Goal: Find specific page/section: Find specific page/section

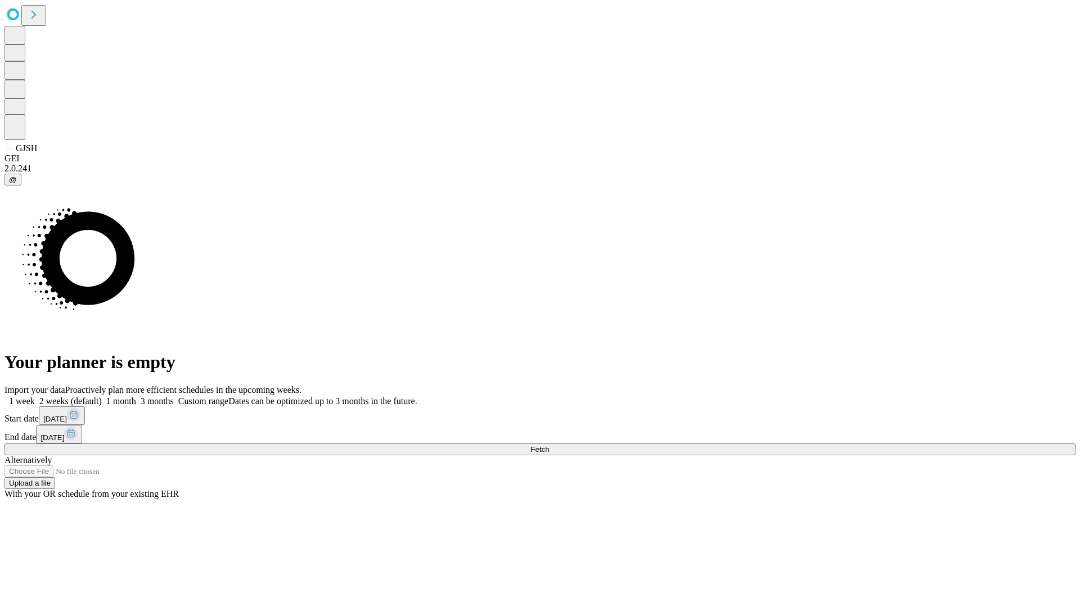
click at [549, 445] on span "Fetch" at bounding box center [539, 449] width 19 height 8
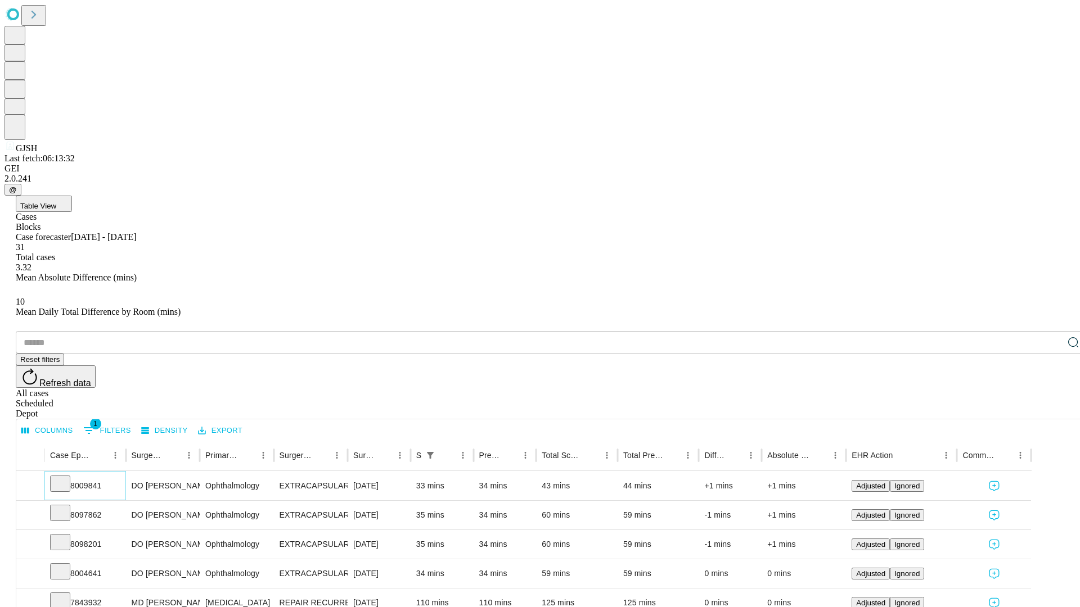
click at [66, 478] on icon at bounding box center [60, 483] width 11 height 11
